Goal: Information Seeking & Learning: Learn about a topic

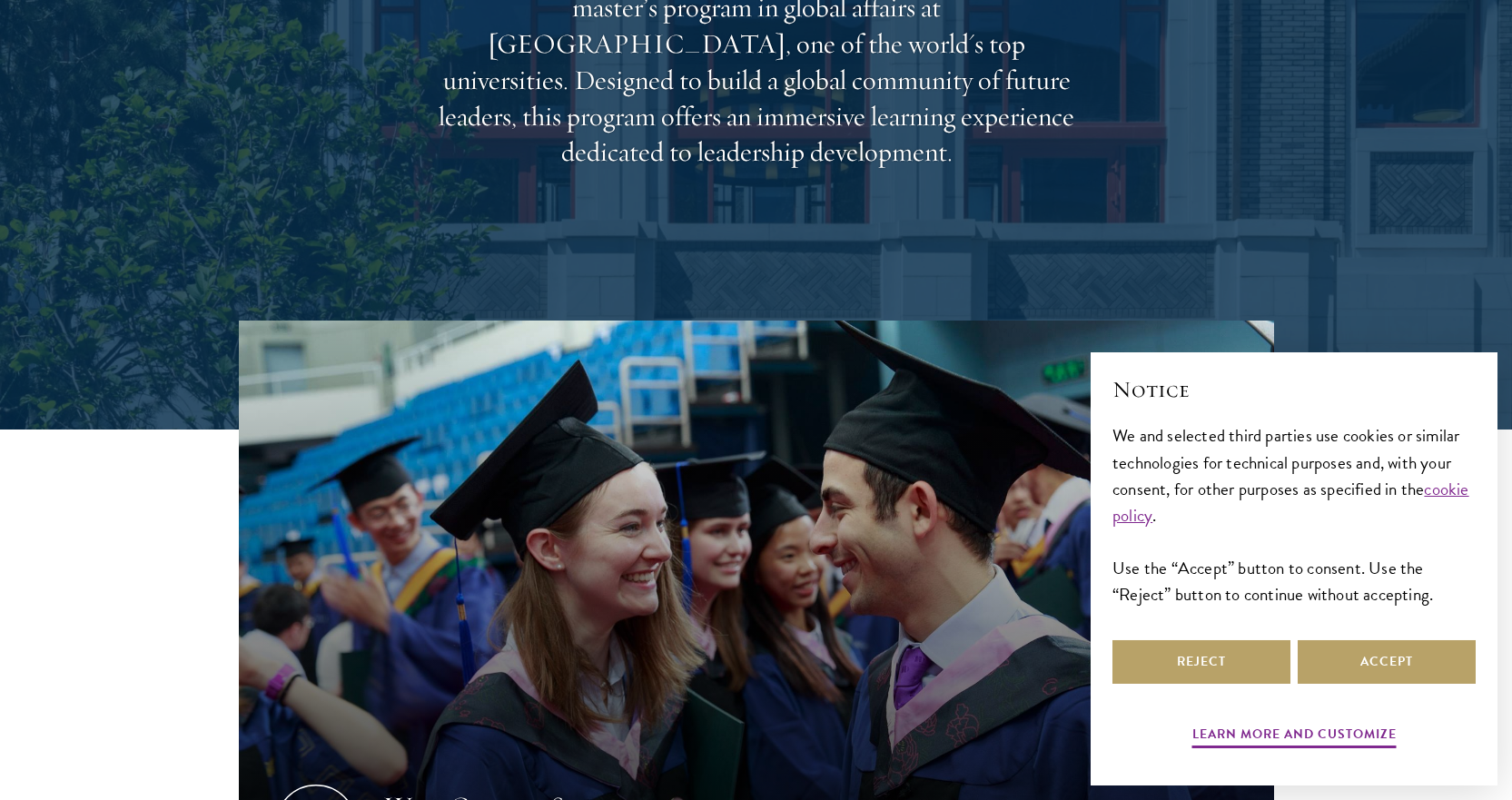
scroll to position [545, 0]
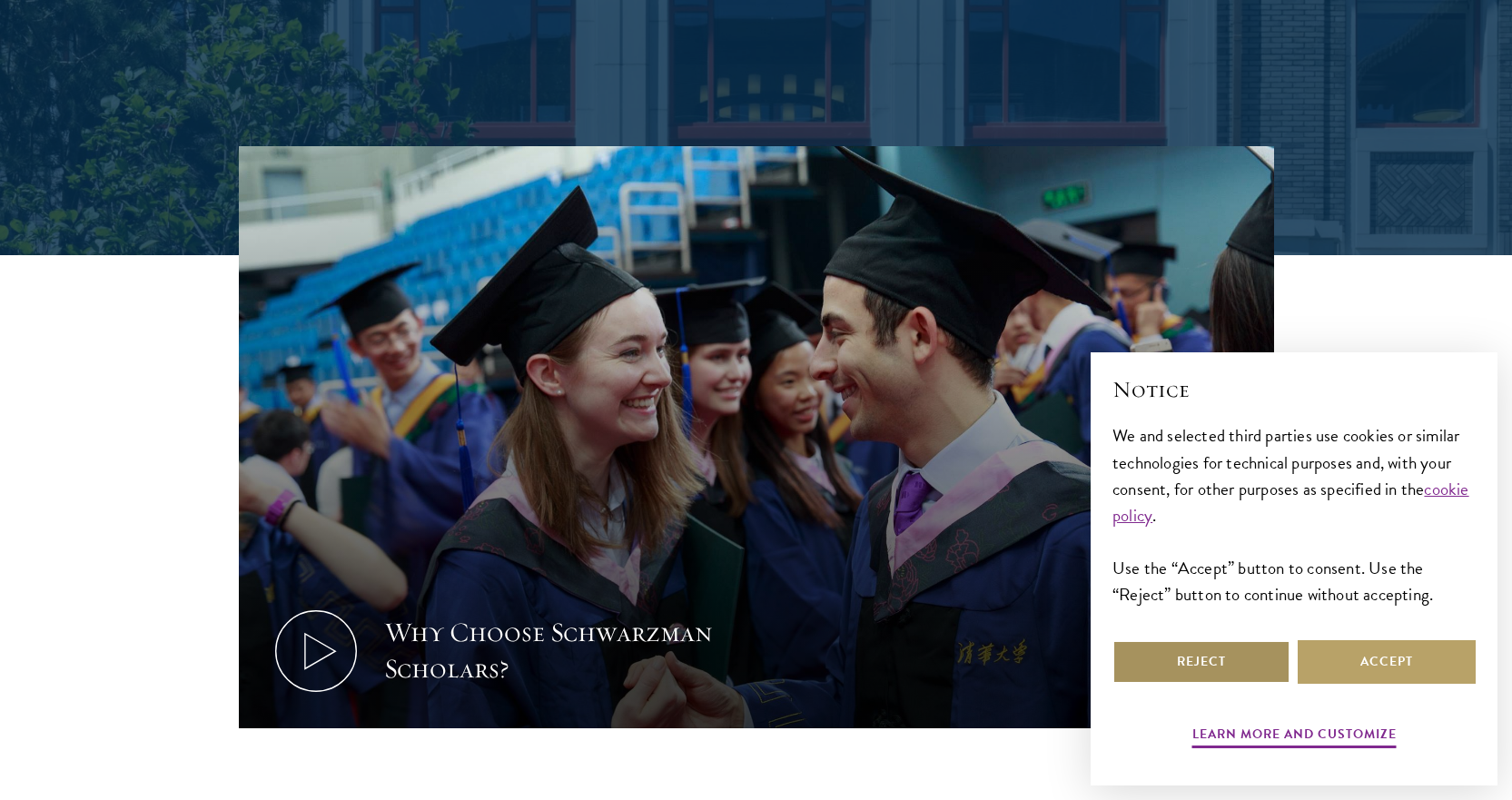
click at [1206, 665] on button "Reject" at bounding box center [1202, 662] width 178 height 44
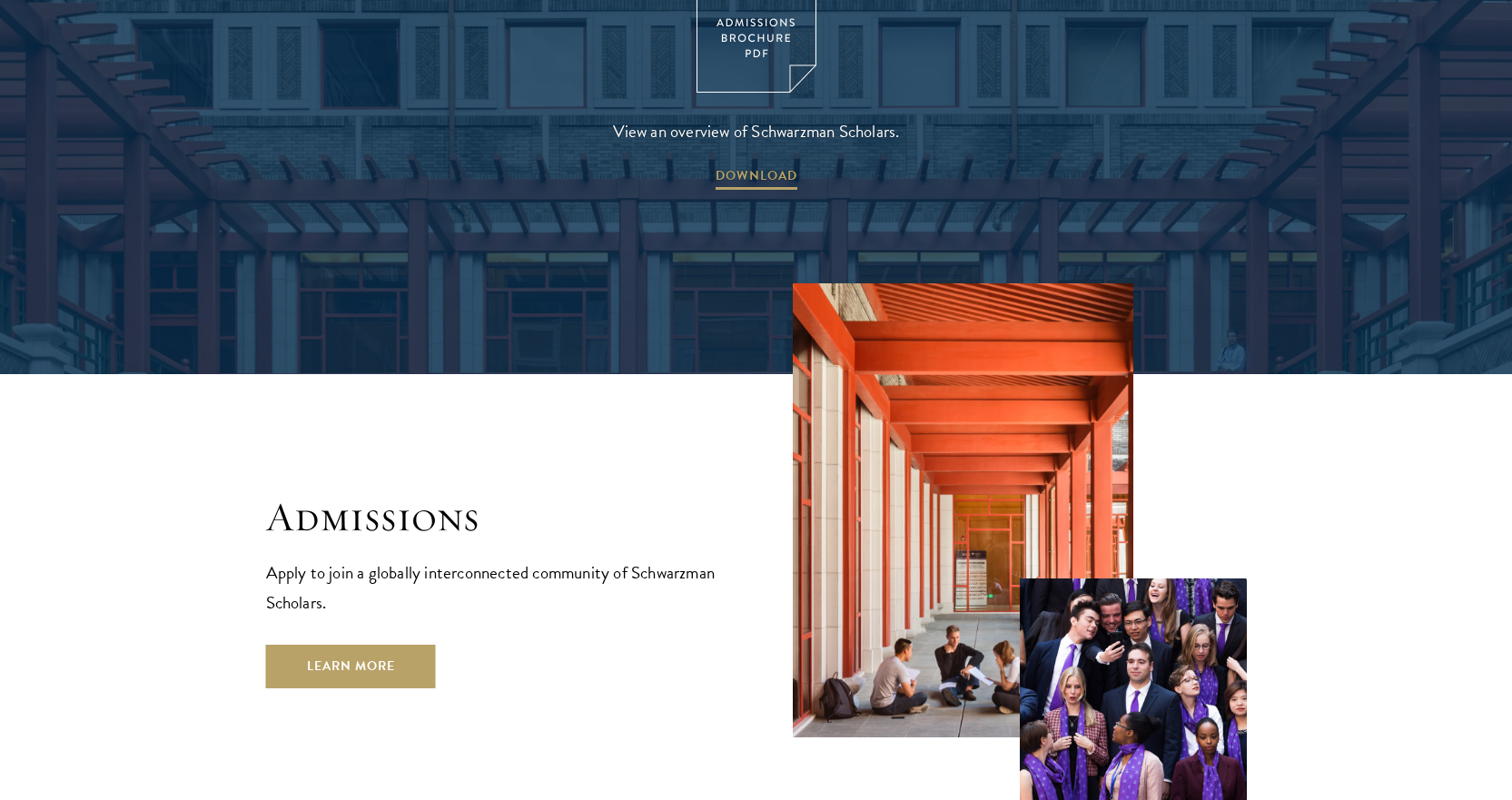
scroll to position [2997, 0]
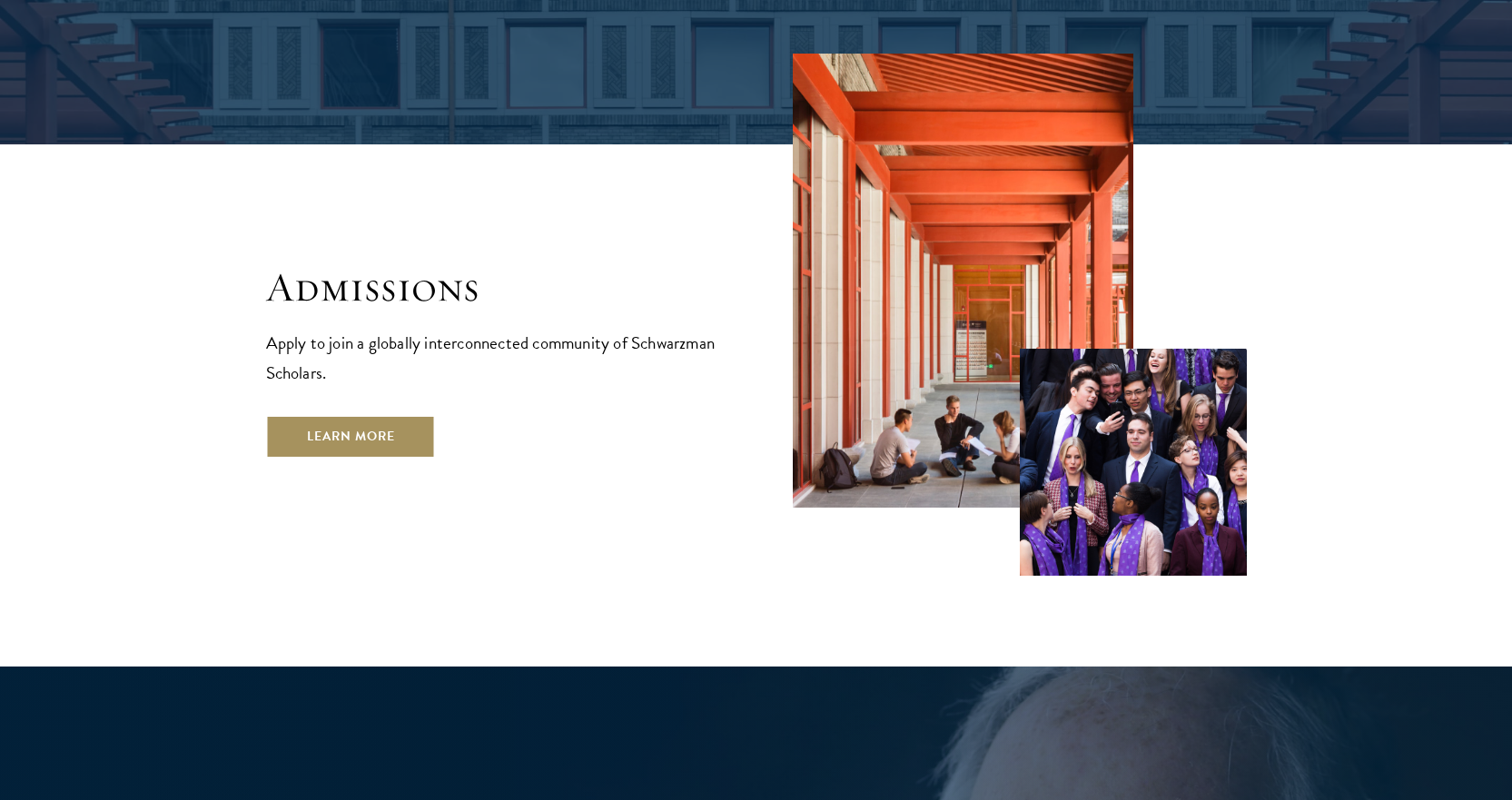
click at [335, 415] on link "Learn More" at bounding box center [351, 436] width 170 height 44
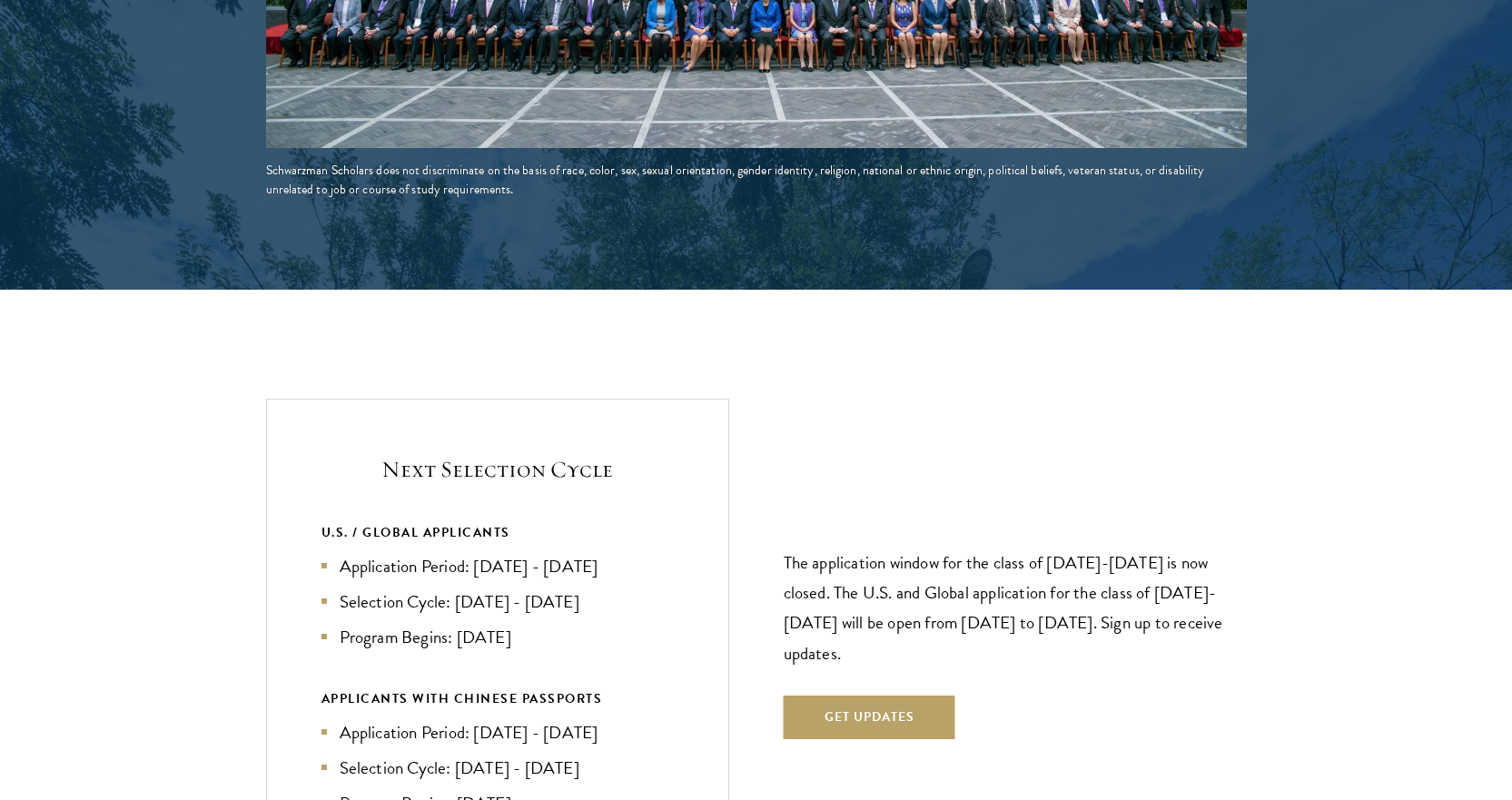
scroll to position [3724, 0]
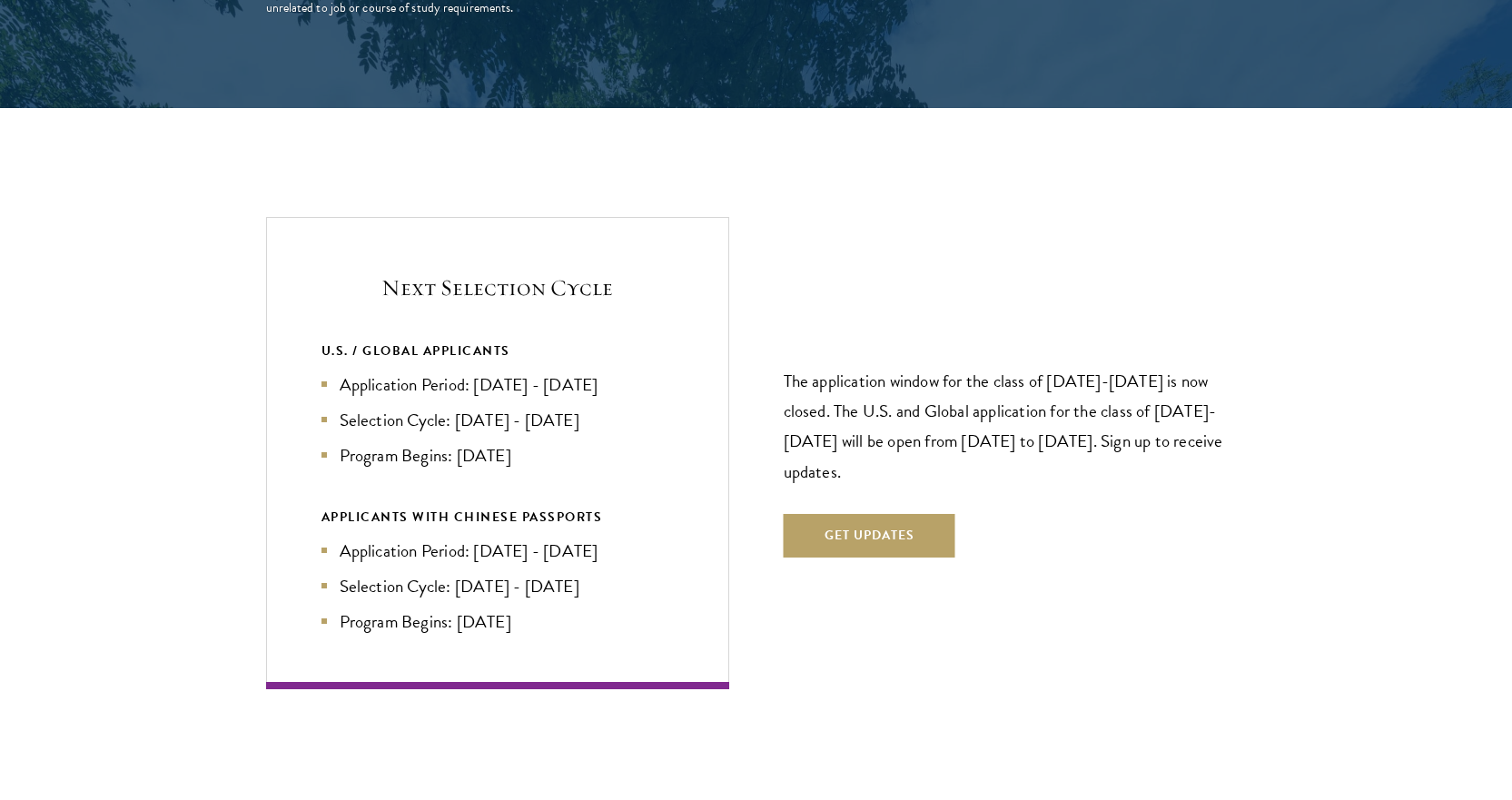
drag, startPoint x: 354, startPoint y: 341, endPoint x: 677, endPoint y: 329, distance: 323.2
click at [677, 329] on div "Next Selection Cycle U.S. / GLOBAL APPLICANTS Application Period: Apr 2026 - Se…" at bounding box center [498, 452] width 464 height 471
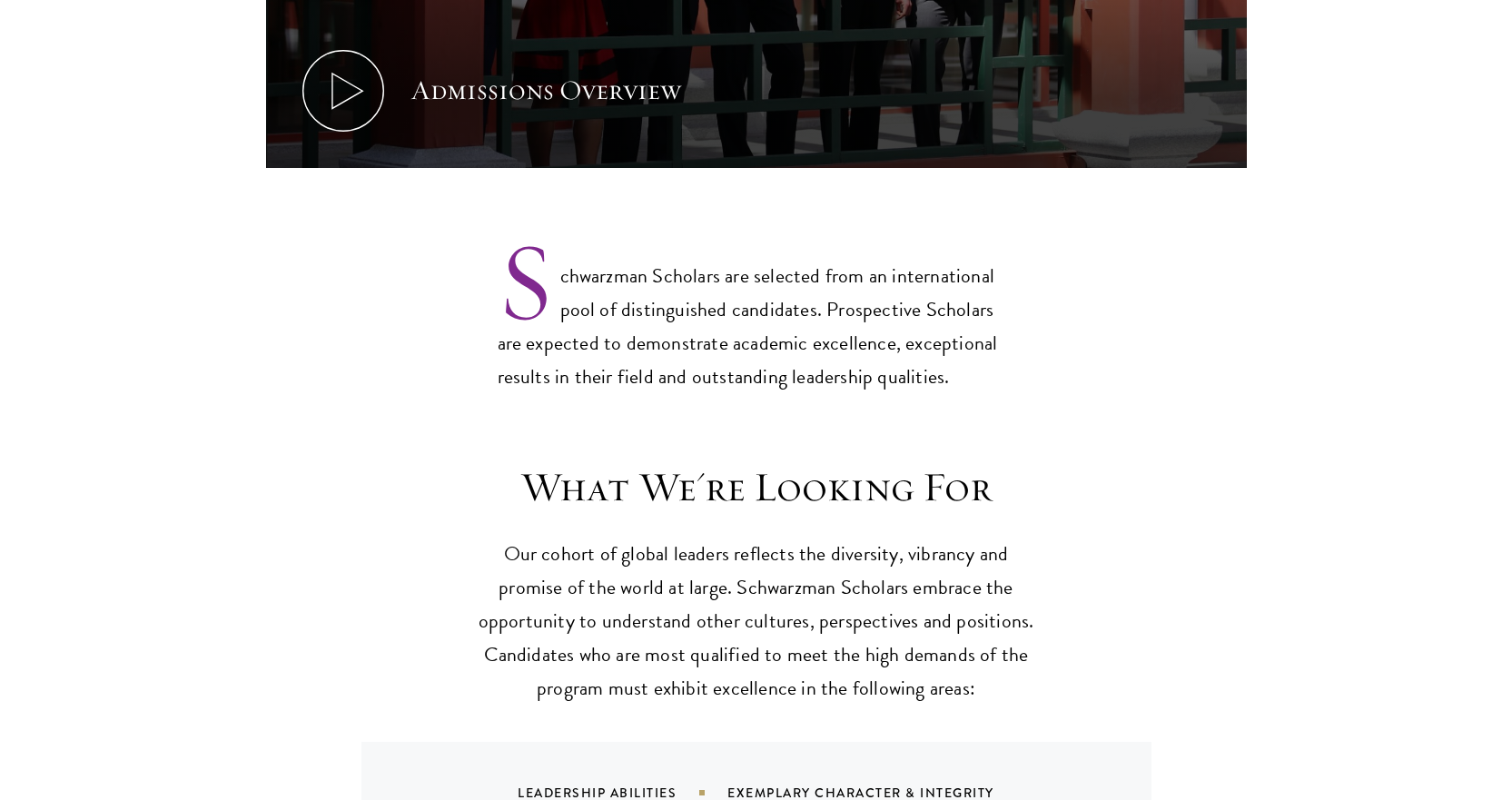
scroll to position [1726, 0]
